Goal: Transaction & Acquisition: Book appointment/travel/reservation

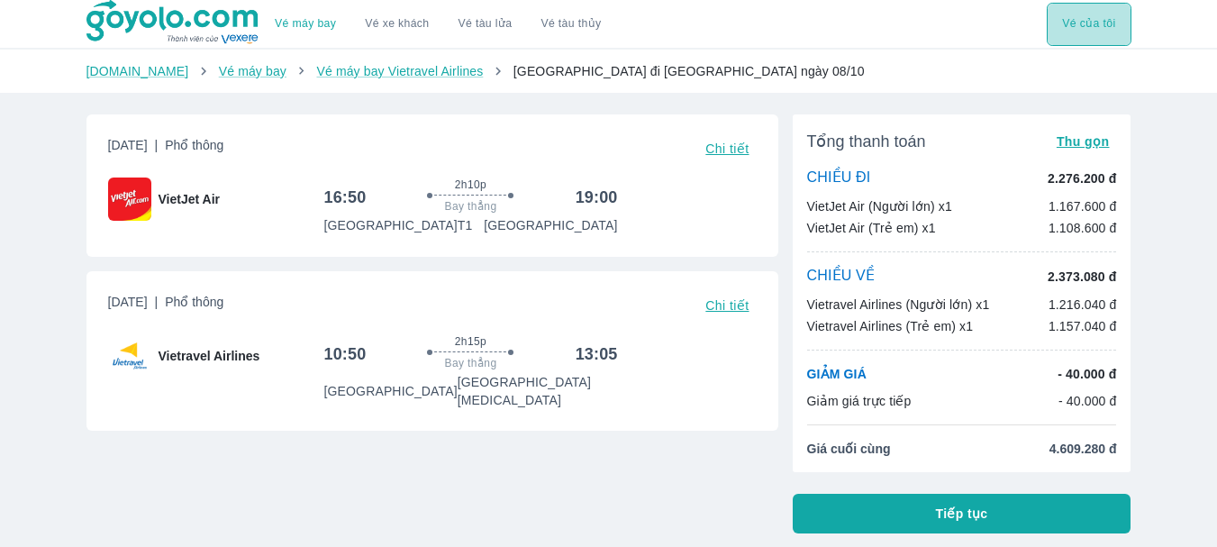
click at [1098, 22] on button "Vé của tôi" at bounding box center [1089, 24] width 84 height 43
